Goal: Understand process/instructions: Learn about a topic

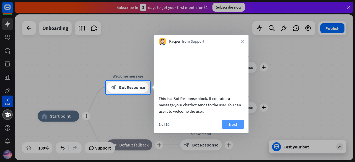
click at [237, 129] on button "Next" at bounding box center [233, 124] width 22 height 9
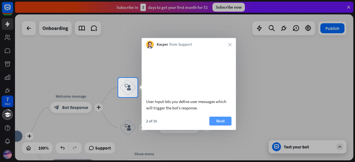
click at [219, 126] on button "Next" at bounding box center [220, 121] width 22 height 9
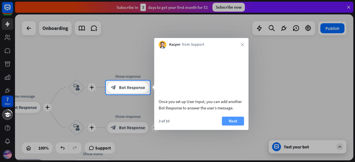
click at [233, 124] on button "Next" at bounding box center [233, 121] width 22 height 9
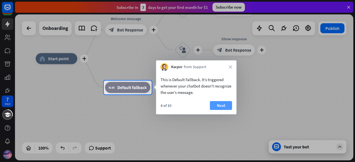
click at [221, 103] on button "Next" at bounding box center [221, 105] width 22 height 9
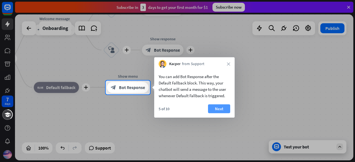
click at [220, 110] on button "Next" at bounding box center [219, 108] width 22 height 9
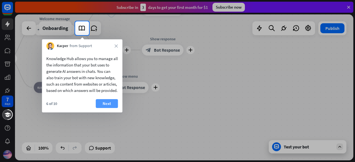
click at [101, 108] on button "Next" at bounding box center [107, 103] width 22 height 9
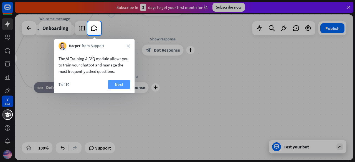
click at [119, 85] on button "Next" at bounding box center [119, 84] width 22 height 9
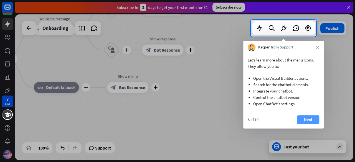
click at [310, 117] on button "Next" at bounding box center [308, 119] width 22 height 9
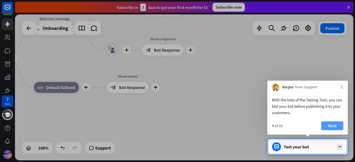
click at [332, 127] on button "Next" at bounding box center [332, 125] width 22 height 9
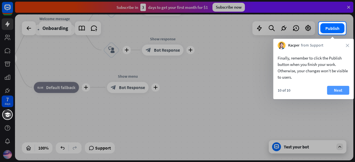
click at [337, 90] on button "Next" at bounding box center [338, 90] width 22 height 9
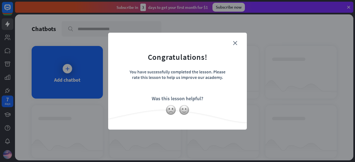
click at [191, 106] on div at bounding box center [177, 110] width 139 height 11
click at [185, 108] on img at bounding box center [184, 110] width 11 height 11
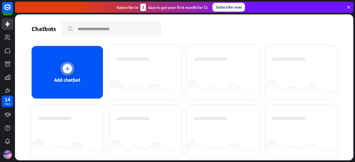
click at [62, 73] on div at bounding box center [67, 69] width 14 height 14
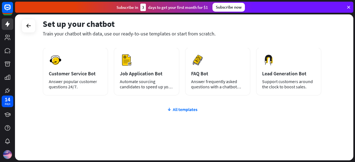
scroll to position [83, 0]
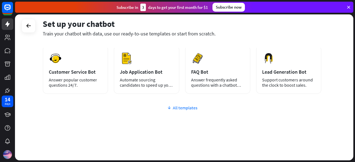
click at [176, 106] on div "All templates" at bounding box center [182, 108] width 278 height 6
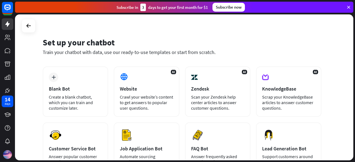
scroll to position [9, 0]
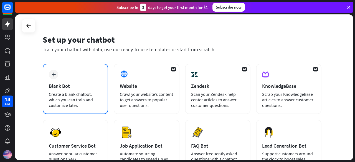
click at [59, 96] on div "Create a blank chatbot, which you can train and customize later." at bounding box center [75, 99] width 53 height 17
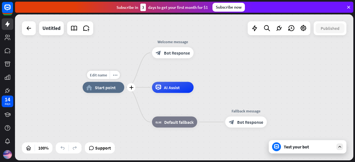
click at [88, 93] on div "home_2 Start point" at bounding box center [104, 87] width 42 height 11
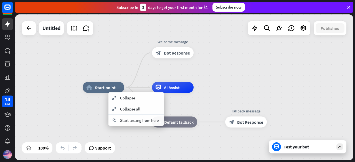
click at [94, 43] on div "home_2 Start point Welcome message block_bot_response Bot Response AI Assist bl…" at bounding box center [184, 87] width 338 height 146
